Goal: Find specific page/section: Find specific page/section

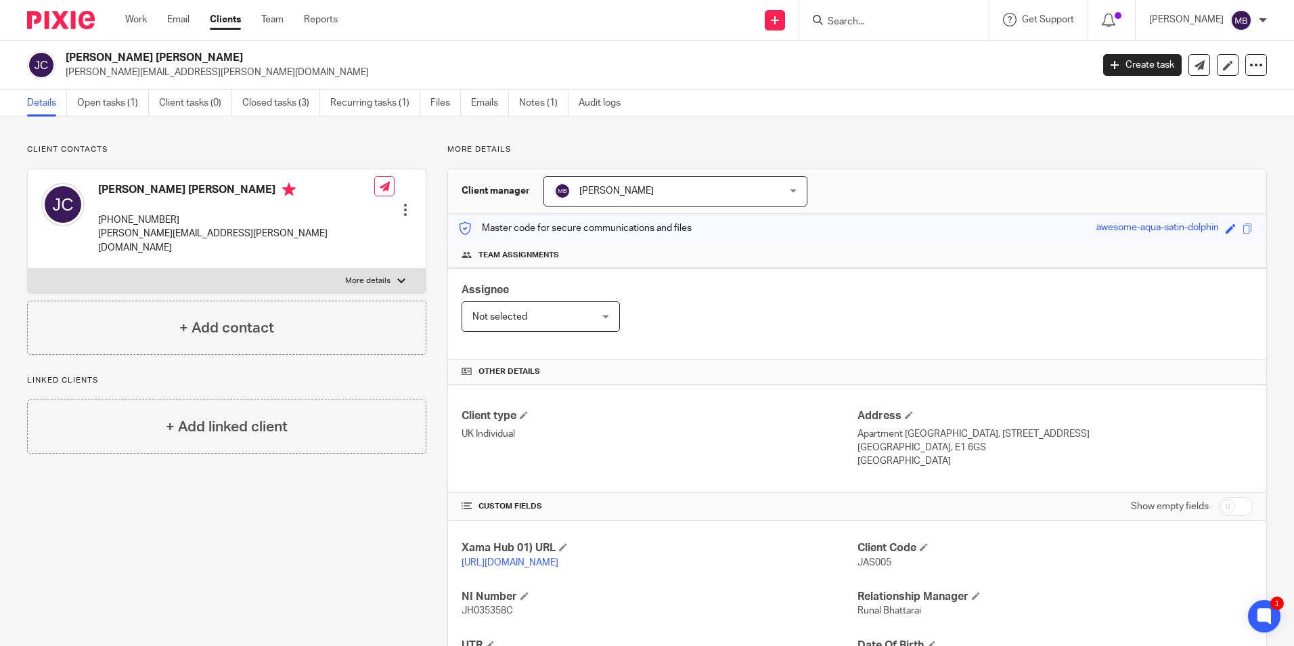
click at [880, 34] on div at bounding box center [894, 20] width 190 height 40
click at [886, 26] on input "Search" at bounding box center [887, 22] width 122 height 12
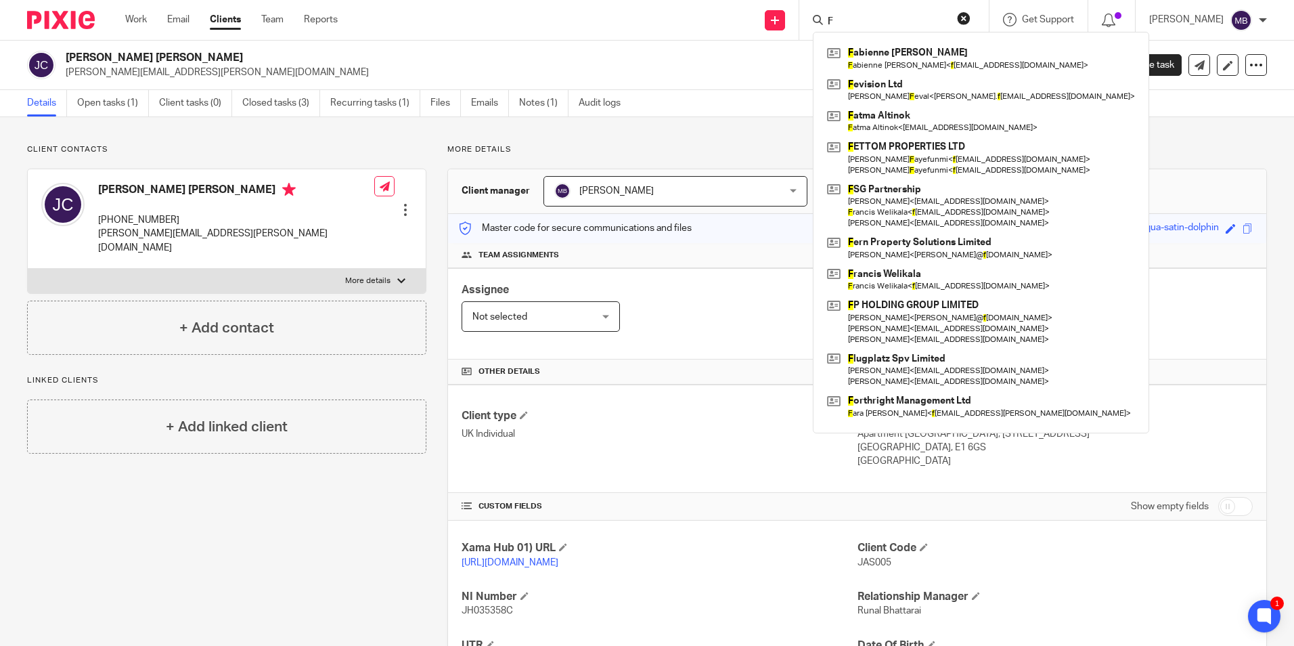
click at [864, 14] on form "F" at bounding box center [898, 20] width 144 height 17
click at [866, 19] on input "F" at bounding box center [887, 22] width 122 height 12
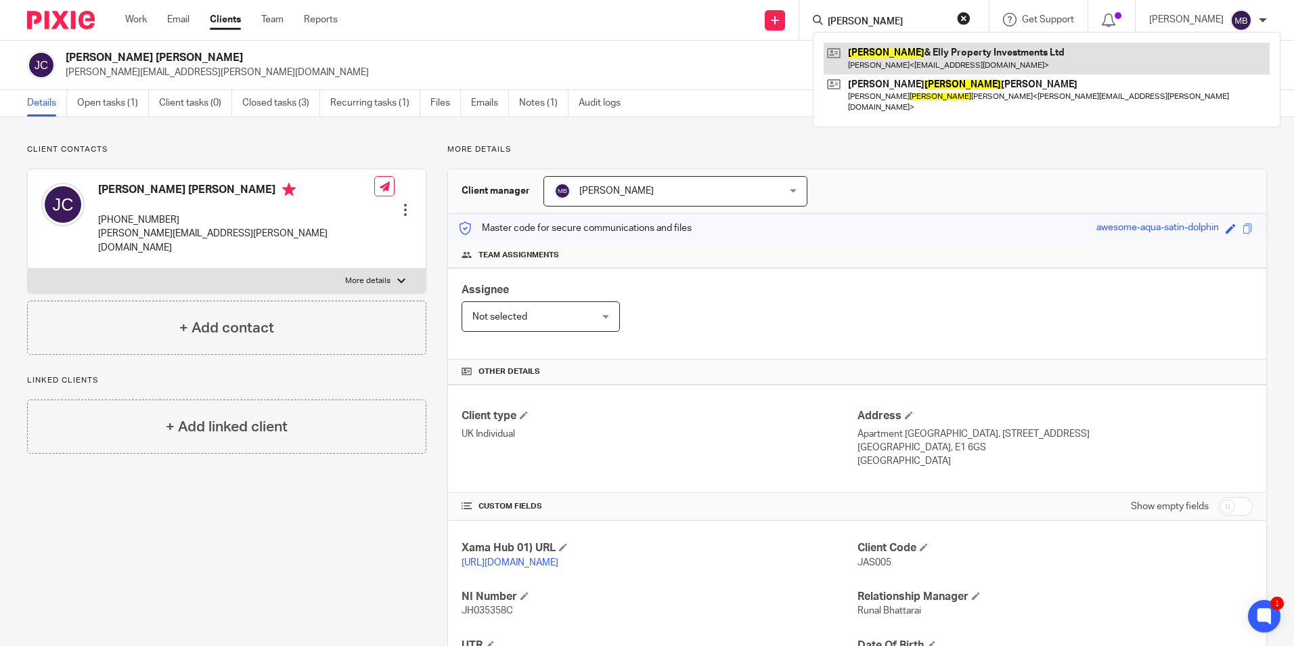
type input "Frank"
click at [929, 69] on link at bounding box center [1047, 58] width 446 height 31
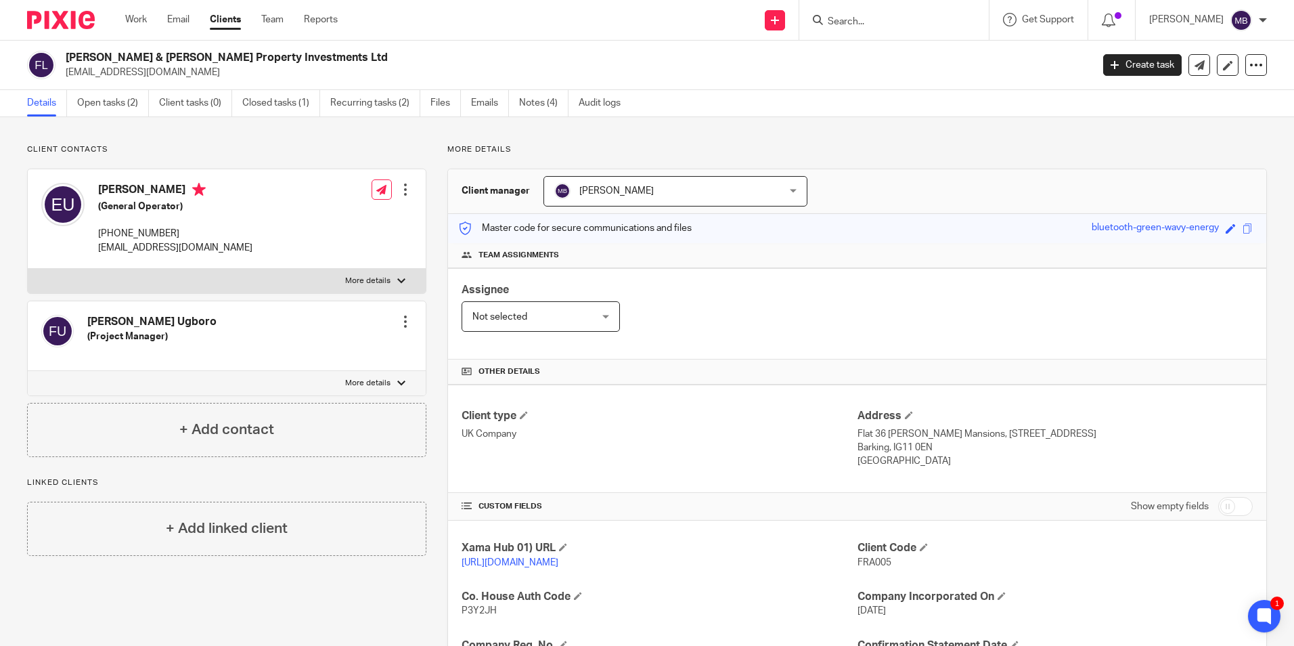
click at [75, 19] on img at bounding box center [61, 20] width 68 height 18
